Goal: Transaction & Acquisition: Purchase product/service

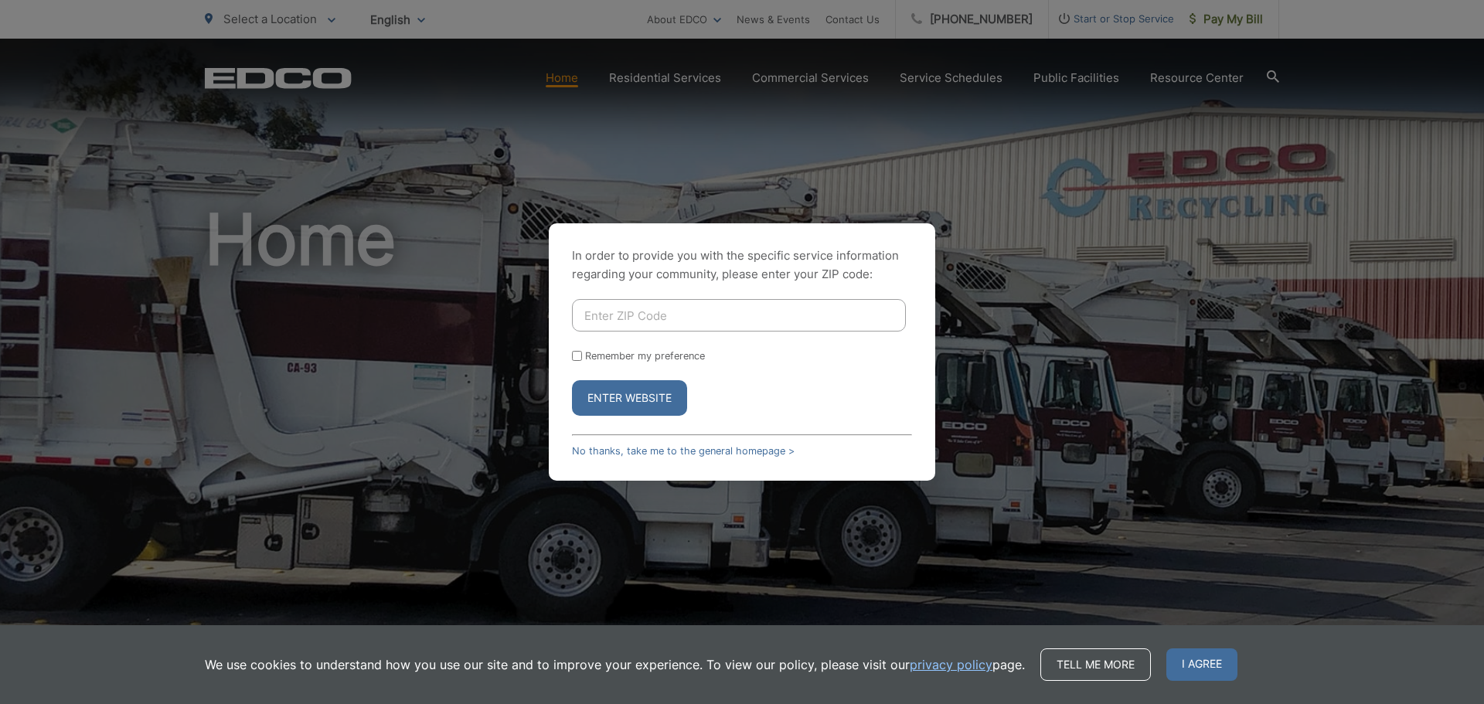
click at [686, 316] on input "Enter ZIP Code" at bounding box center [739, 315] width 334 height 32
type input "91977"
click at [642, 386] on button "Enter Website" at bounding box center [629, 398] width 115 height 36
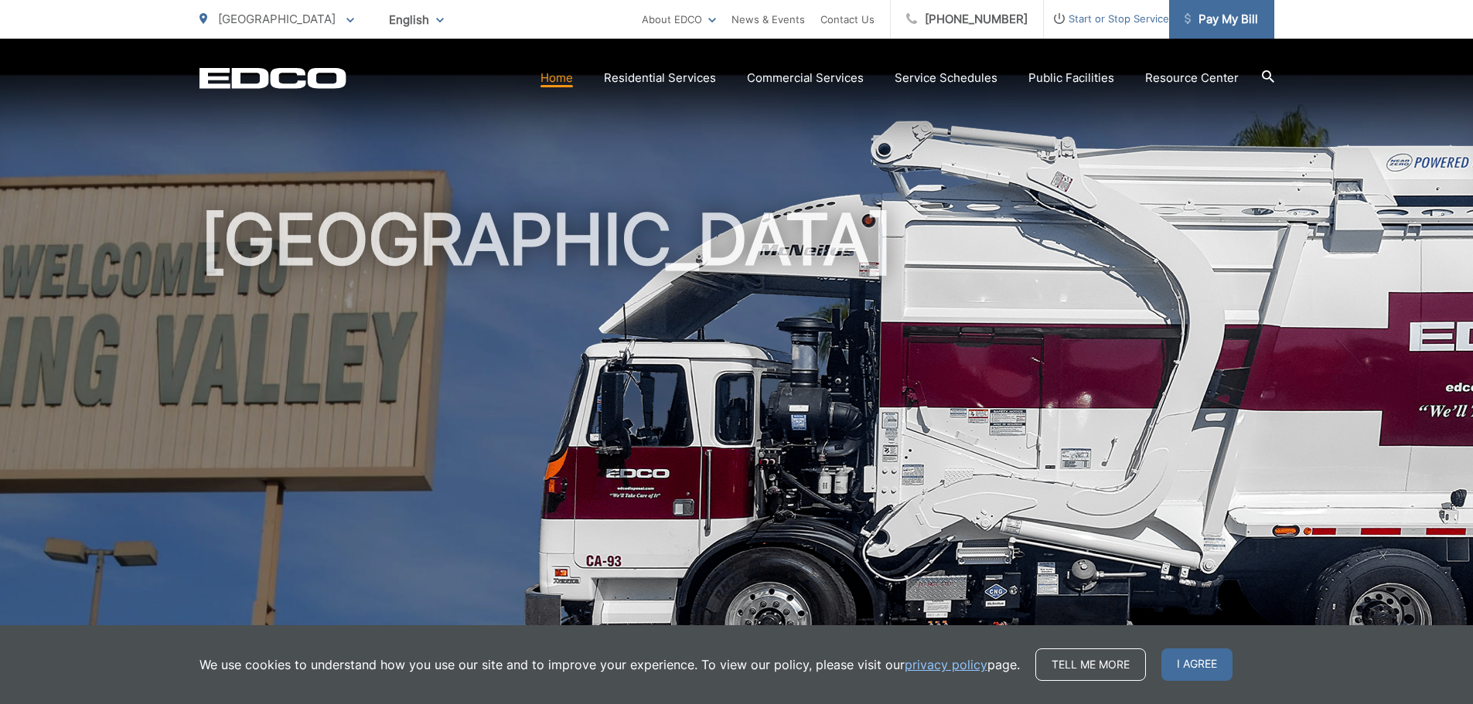
click at [1230, 29] on link "Pay My Bill" at bounding box center [1221, 19] width 105 height 39
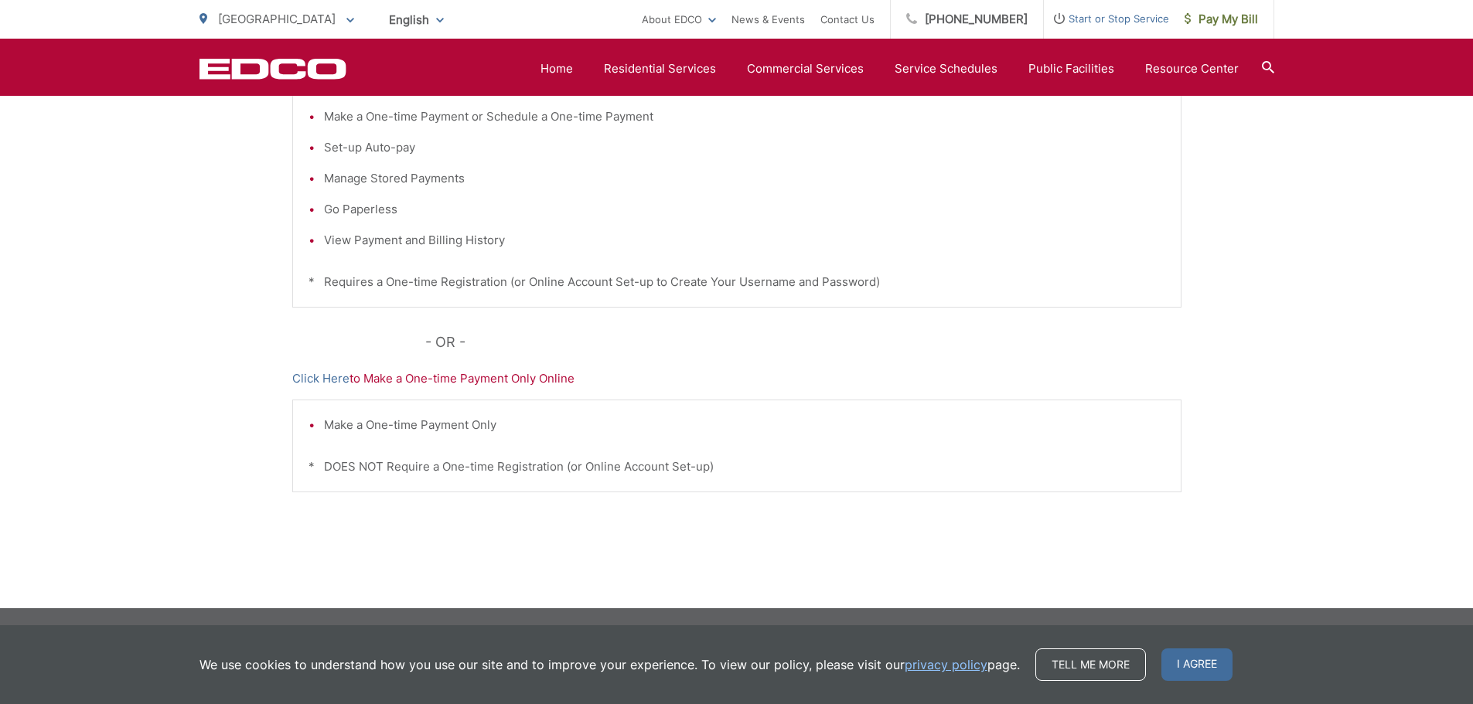
scroll to position [163, 0]
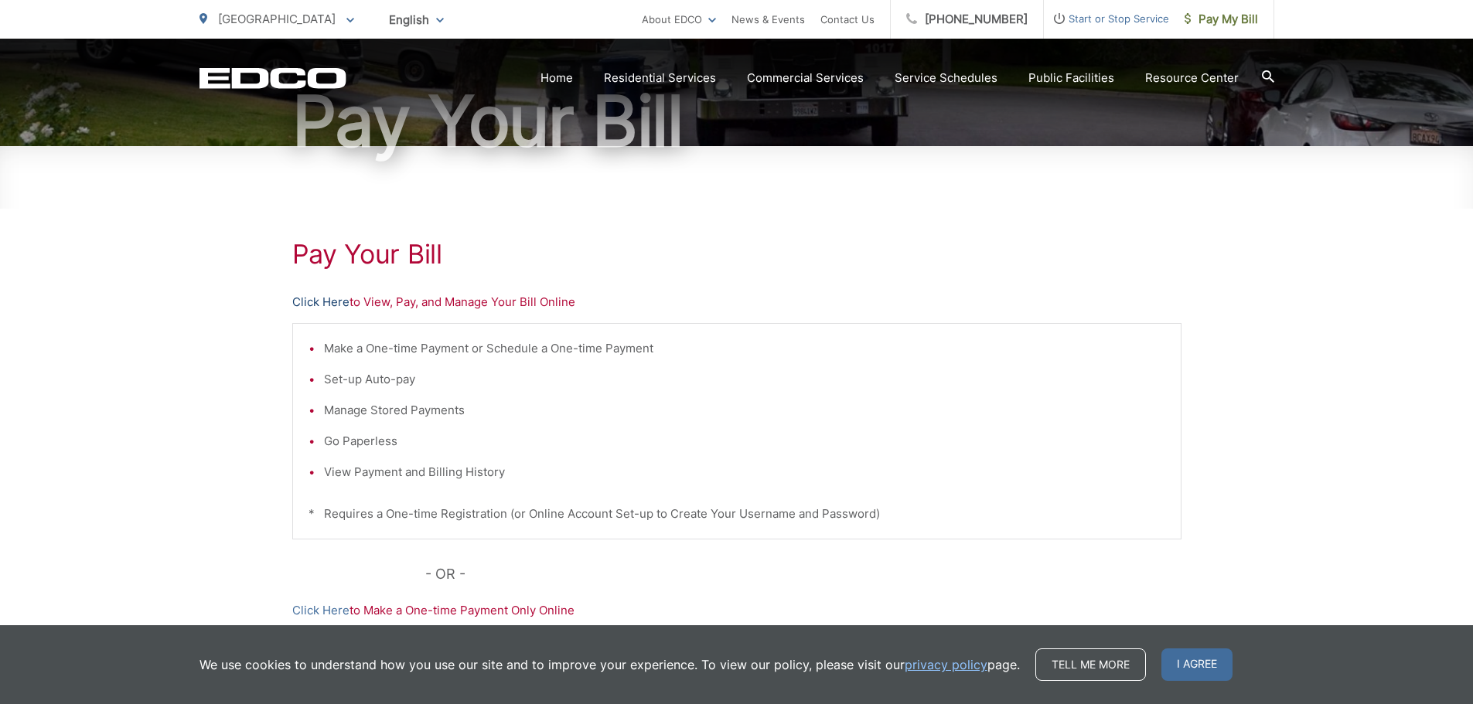
click at [335, 301] on link "Click Here" at bounding box center [320, 302] width 57 height 19
